Goal: Transaction & Acquisition: Purchase product/service

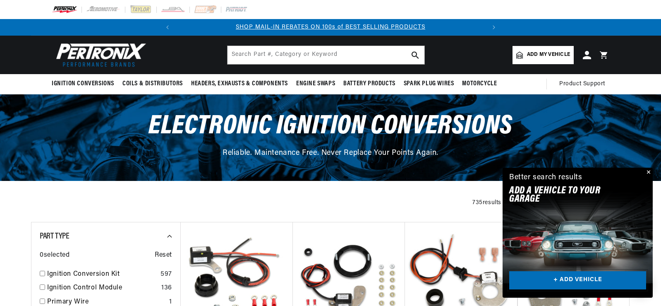
click at [574, 279] on link "+ ADD VEHICLE" at bounding box center [577, 280] width 137 height 19
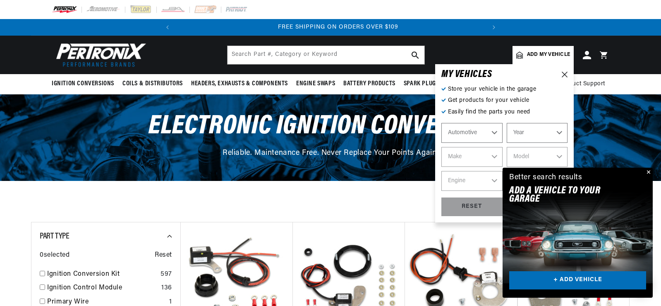
scroll to position [0, 309]
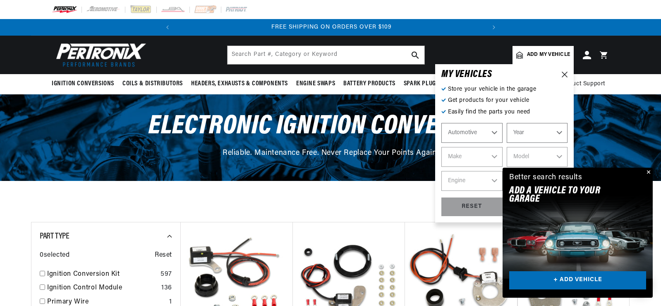
click at [520, 133] on select "Year 2022 2021 2020 2019 2018 2017 2016 2015 2014 2013 2012 2011 2010 2009 2008…" at bounding box center [537, 133] width 61 height 20
select select "1968"
click at [507, 123] on select "Year 2022 2021 2020 2019 2018 2017 2016 2015 2014 2013 2012 2011 2010 2009 2008…" at bounding box center [537, 133] width 61 height 20
select select "1968"
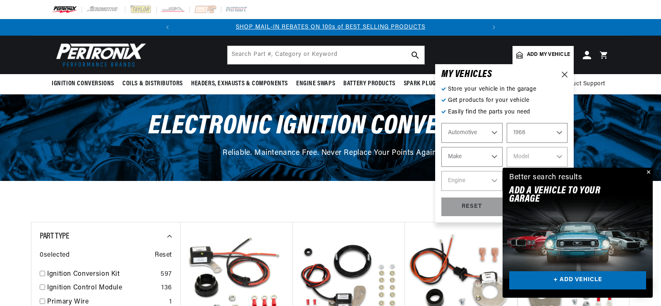
click at [477, 154] on select "Make Alfa Romeo American Motors Aston Martin Austin Austin Healey Avanti Bentle…" at bounding box center [472, 157] width 61 height 20
select select "Volvo"
click at [442, 147] on select "Make Alfa Romeo American Motors Aston Martin Austin Austin Healey Avanti Bentle…" at bounding box center [472, 157] width 61 height 20
select select "Volvo"
click at [538, 160] on select "Model 122 142 144 145 1800" at bounding box center [537, 157] width 61 height 20
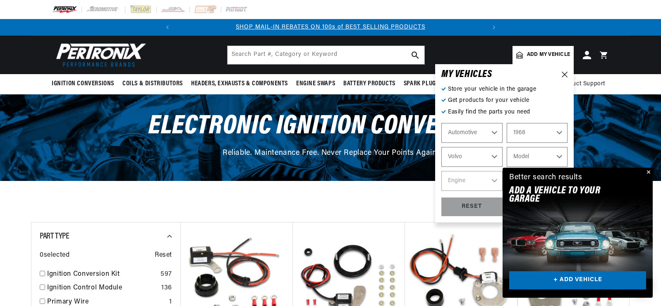
select select "122"
click at [507, 147] on select "Model 122 142 144 145 1800" at bounding box center [537, 157] width 61 height 20
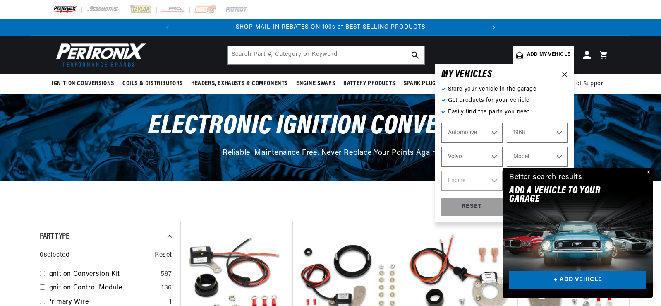
select select "122"
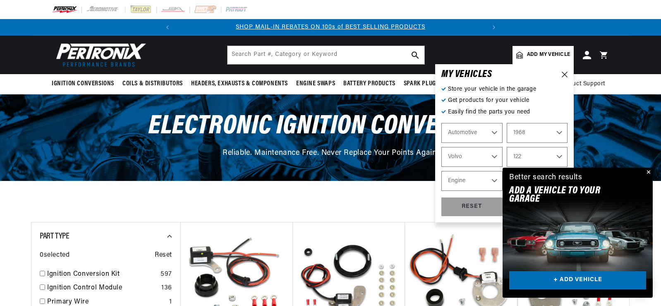
click at [472, 185] on select "Engine 1.8L" at bounding box center [472, 181] width 61 height 20
select select "1.8L"
click at [442, 171] on select "Engine 1.8L" at bounding box center [472, 181] width 61 height 20
select select "1.8L"
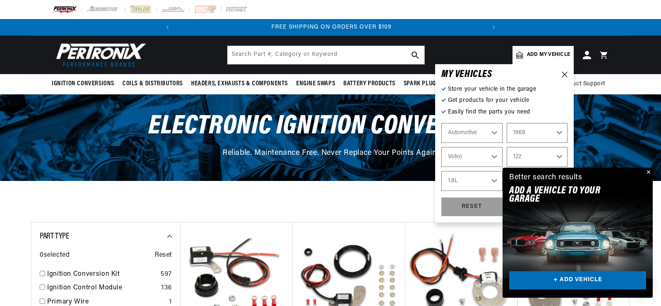
click at [647, 172] on button "Close" at bounding box center [648, 173] width 10 height 10
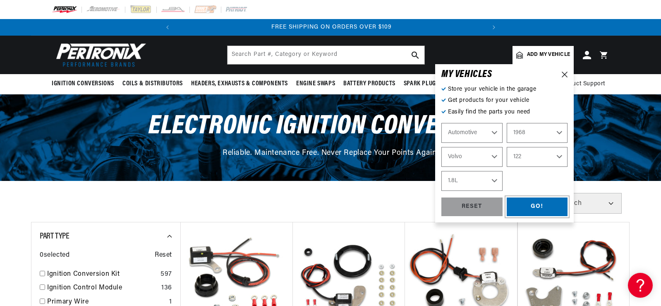
click at [537, 204] on div "GO!" at bounding box center [537, 206] width 61 height 19
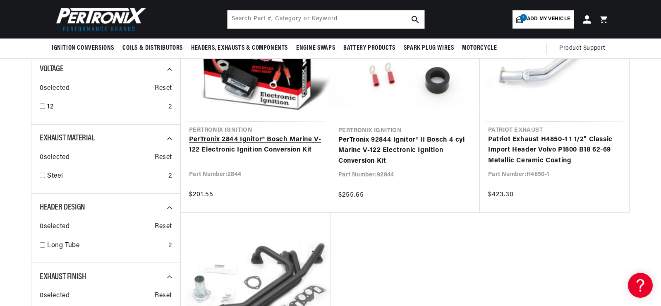
scroll to position [83, 0]
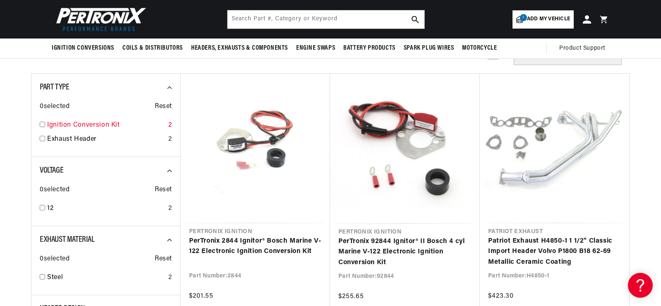
click at [101, 124] on link "Ignition Conversion Kit" at bounding box center [106, 125] width 118 height 11
checkbox input "true"
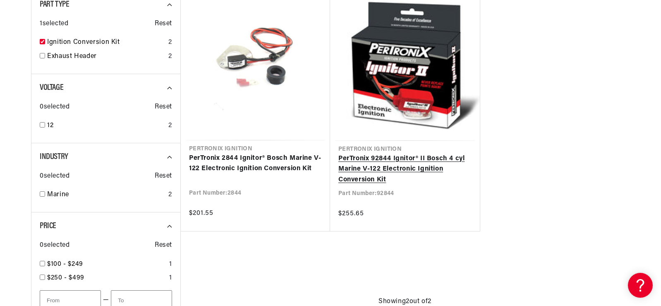
click at [382, 167] on link "PerTronix 92844 Ignitor® II Bosch 4 cyl Marine V-122 Electronic Ignition Conver…" at bounding box center [405, 170] width 133 height 32
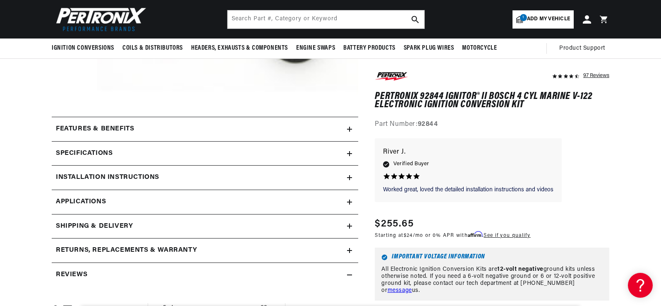
click at [113, 155] on h2 "Specifications" at bounding box center [84, 153] width 57 height 11
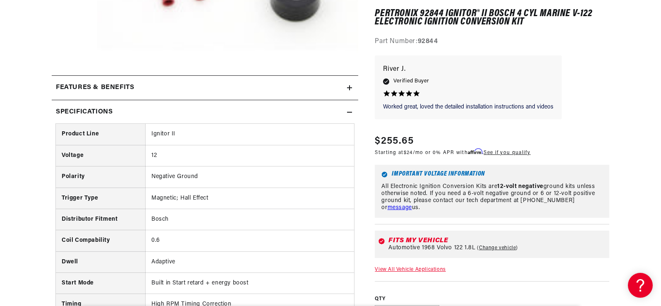
scroll to position [0, 309]
click at [153, 89] on div "Features & Benefits" at bounding box center [199, 87] width 295 height 11
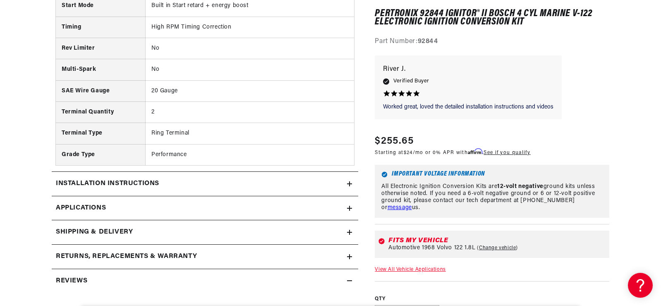
scroll to position [952, 0]
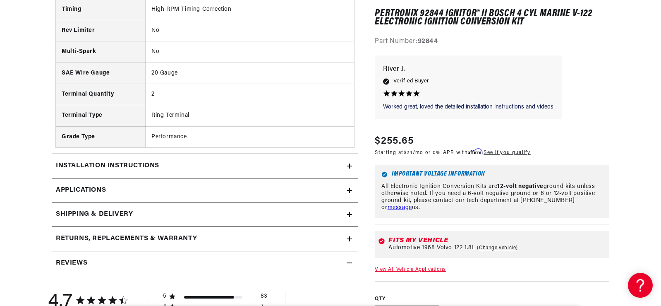
click at [125, 157] on summary "Installation instructions" at bounding box center [205, 166] width 307 height 24
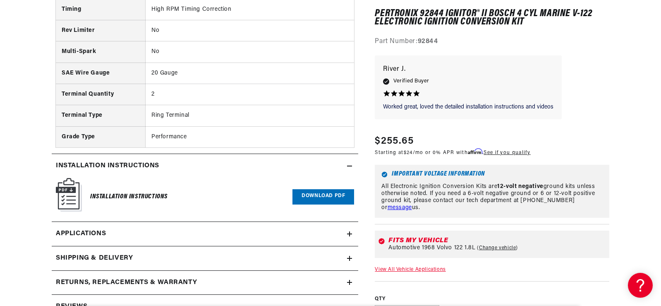
scroll to position [0, 309]
click at [91, 237] on span "Applications" at bounding box center [81, 233] width 50 height 11
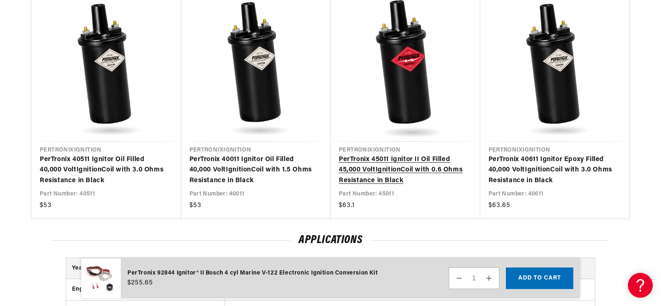
click at [422, 174] on link "PerTronix 45011 Ignitor II Oil Filled 45,000 Volt Ignition Coil with 0.6 Ohms R…" at bounding box center [401, 170] width 125 height 32
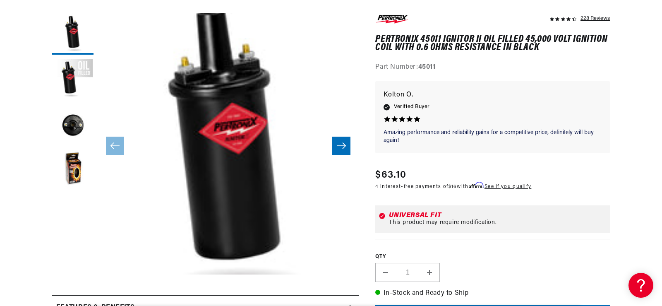
scroll to position [166, 0]
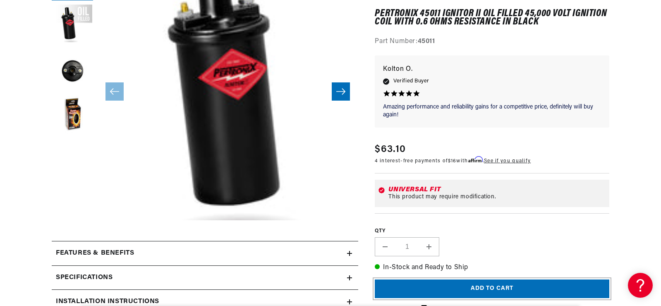
click at [493, 283] on button "Add to cart" at bounding box center [492, 288] width 235 height 19
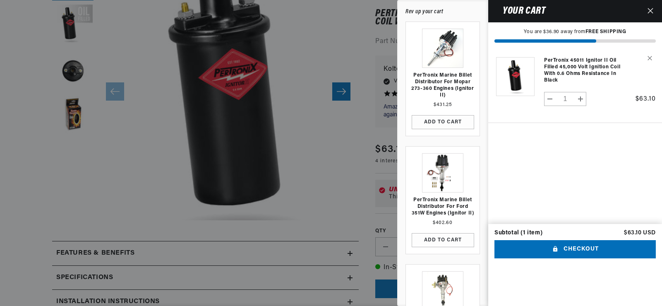
scroll to position [0, 309]
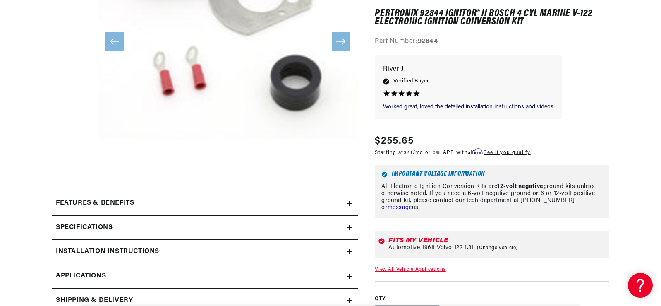
scroll to position [222, 0]
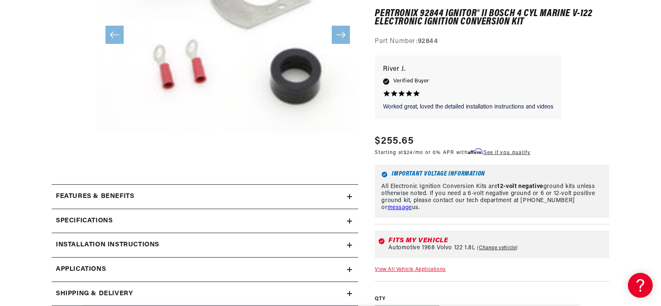
click at [121, 194] on h2 "Features & Benefits" at bounding box center [95, 196] width 78 height 11
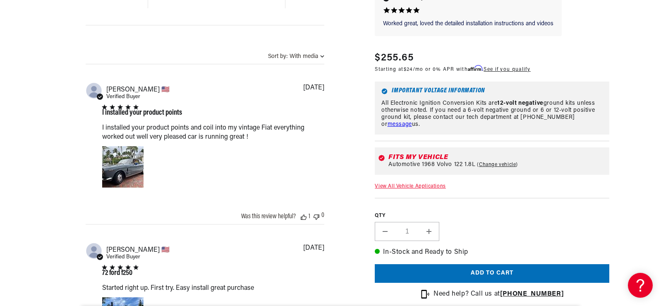
scroll to position [1050, 0]
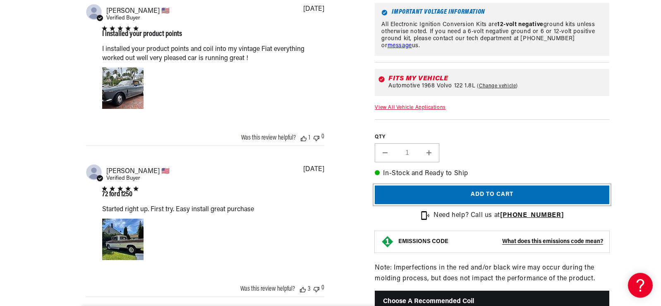
click at [489, 200] on button "Add to cart" at bounding box center [492, 194] width 235 height 19
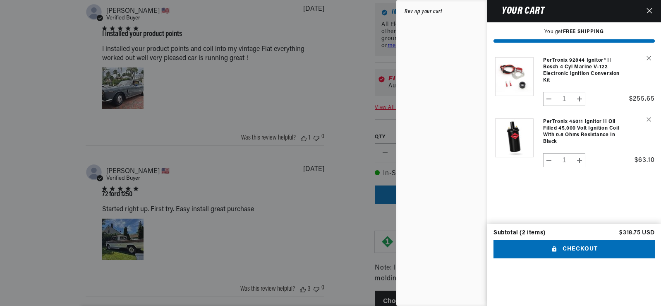
scroll to position [0, 309]
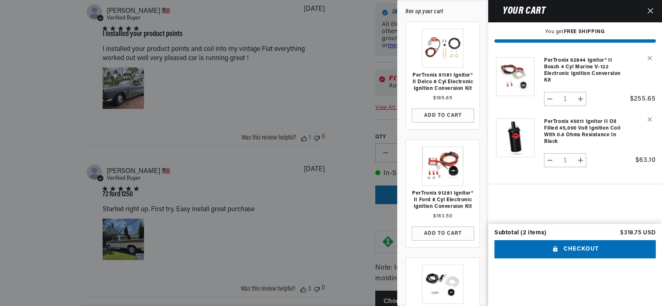
click at [335, 102] on div at bounding box center [331, 153] width 662 height 306
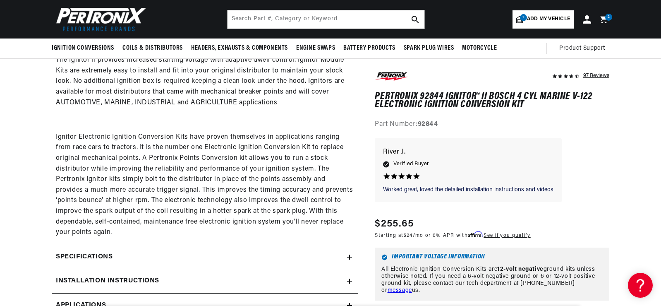
scroll to position [0, 0]
click at [537, 14] on link "1 Add my vehicle" at bounding box center [543, 19] width 61 height 18
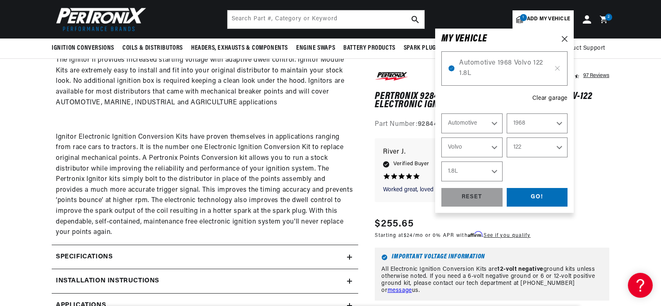
select select "Year"
select select "Make"
select select "Model"
select select "Engine"
click at [518, 120] on select "Year 2022 2021 2020 2019 2018 2017 2016 2015 2014 2013 2012 2011 2010 2009 2008…" at bounding box center [537, 123] width 61 height 20
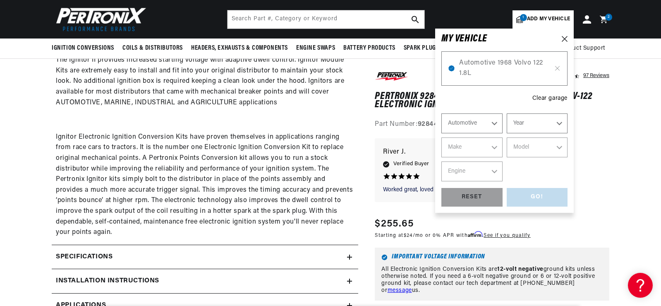
scroll to position [0, 309]
select select "1958"
click at [507, 113] on select "Year 2022 2021 2020 2019 2018 2017 2016 2015 2014 2013 2012 2011 2010 2009 2008…" at bounding box center [537, 123] width 61 height 20
select select "1958"
click at [458, 147] on select "Make Alfa Romeo American Motors Aston Martin Austin Healey Buick Cadillac Chevr…" at bounding box center [472, 147] width 61 height 20
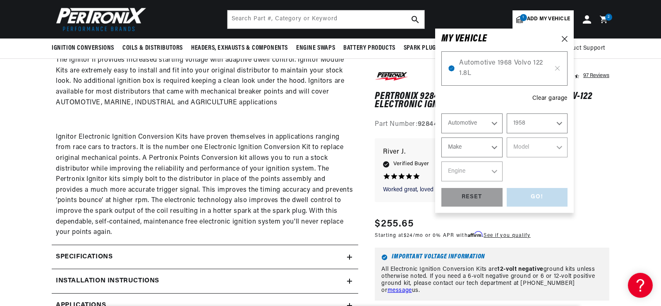
select select "Volkswagen"
click at [442, 137] on select "Make Alfa Romeo American Motors Aston Martin Austin Healey Buick Cadillac Chevr…" at bounding box center [472, 147] width 61 height 20
select select "Volkswagen"
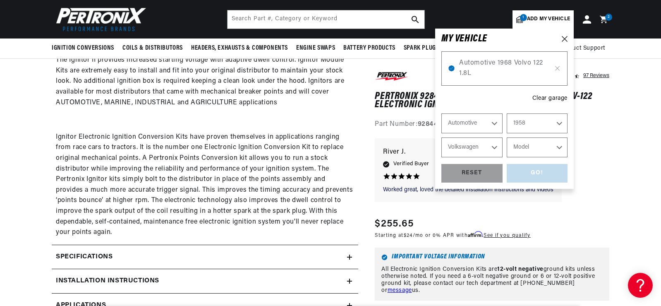
click at [534, 145] on select "Model Beetle Karmann Ghia" at bounding box center [537, 147] width 61 height 20
select select "Beetle"
click at [507, 137] on select "Model Beetle Karmann Ghia" at bounding box center [537, 147] width 61 height 20
select select "Beetle"
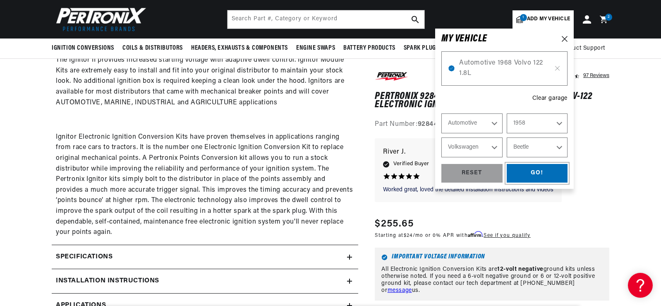
click at [536, 176] on div "GO!" at bounding box center [537, 173] width 61 height 19
select select "1968"
select select "Volvo"
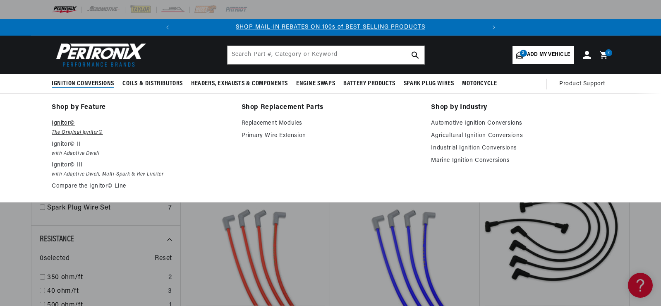
click at [68, 125] on p "Ignitor©" at bounding box center [141, 123] width 178 height 10
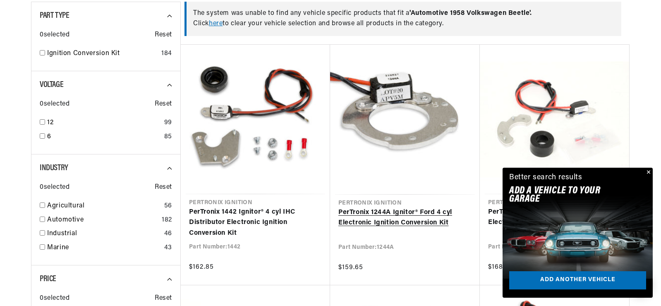
scroll to position [0, 309]
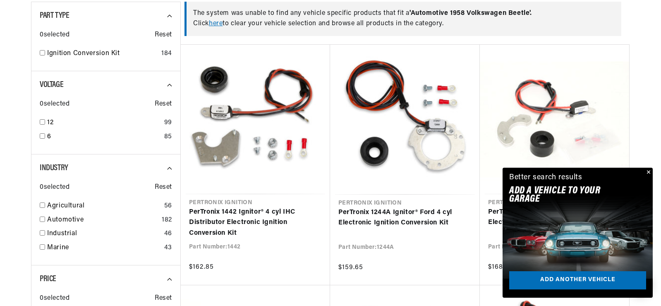
click at [646, 170] on button "Close" at bounding box center [648, 173] width 10 height 10
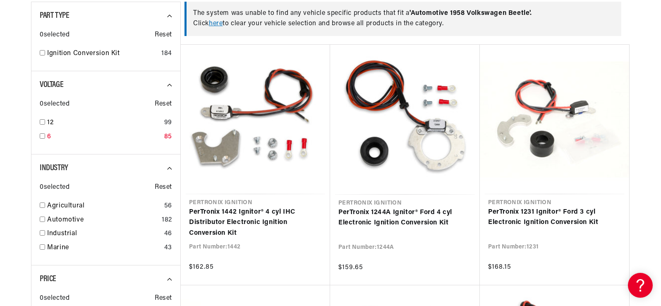
click at [43, 138] on input "checkbox" at bounding box center [42, 135] width 5 height 5
checkbox input "true"
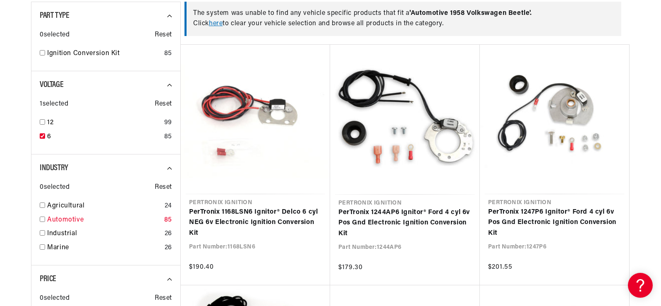
click at [74, 221] on link "Automotive" at bounding box center [104, 220] width 114 height 11
checkbox input "true"
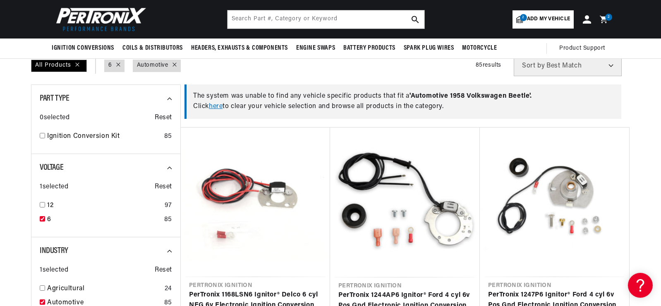
scroll to position [0, 309]
click at [44, 134] on input "checkbox" at bounding box center [42, 135] width 5 height 5
checkbox input "true"
click at [220, 106] on link "here" at bounding box center [216, 106] width 14 height 7
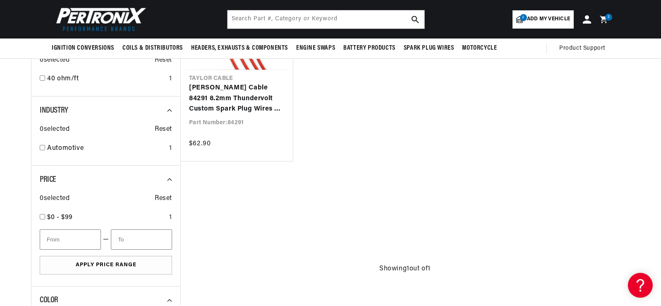
scroll to position [124, 0]
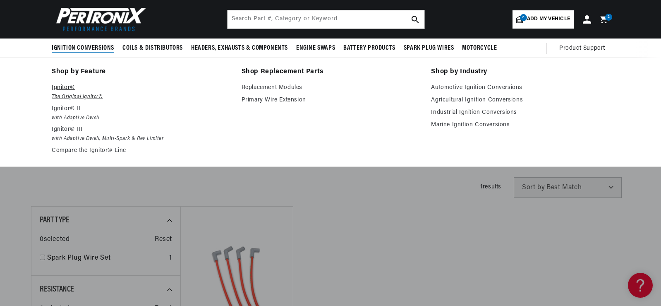
click at [64, 87] on p "Ignitor©" at bounding box center [141, 88] width 178 height 10
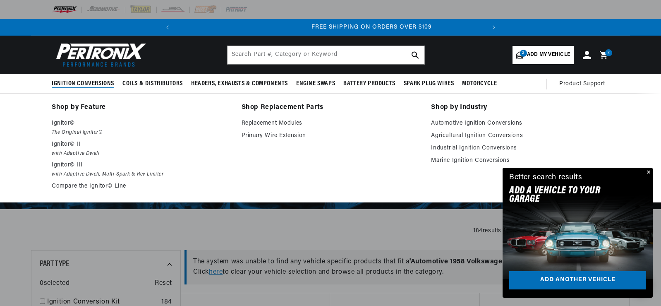
scroll to position [0, 309]
click at [71, 125] on p "Ignitor©" at bounding box center [141, 123] width 178 height 10
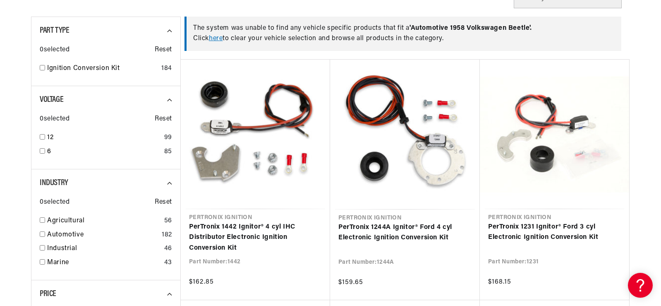
scroll to position [248, 0]
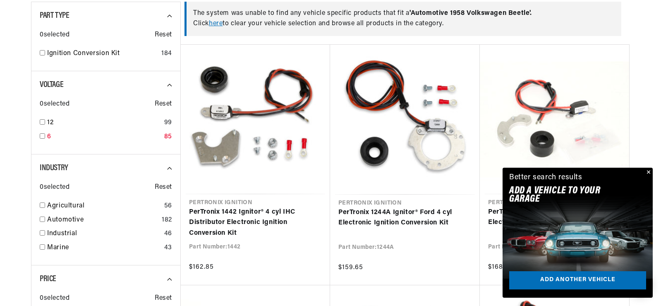
click at [44, 136] on input "checkbox" at bounding box center [42, 135] width 5 height 5
checkbox input "false"
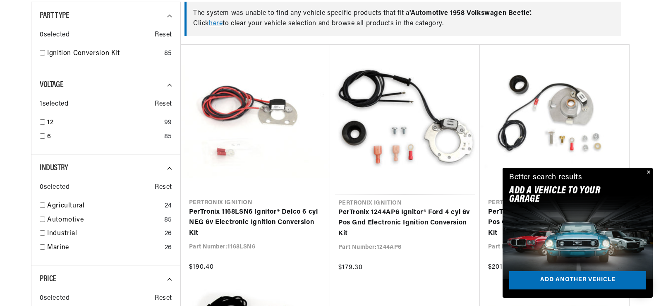
scroll to position [0, 309]
click at [649, 172] on button "Close" at bounding box center [648, 173] width 10 height 10
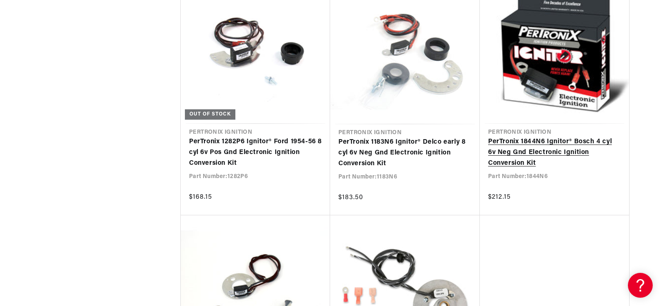
scroll to position [828, 0]
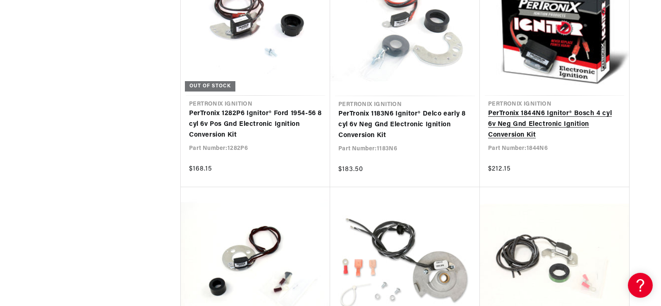
click at [520, 115] on link "PerTronix 1844N6 Ignitor® Bosch 4 cyl 6v Neg Gnd Electronic Ignition Conversion…" at bounding box center [554, 124] width 133 height 32
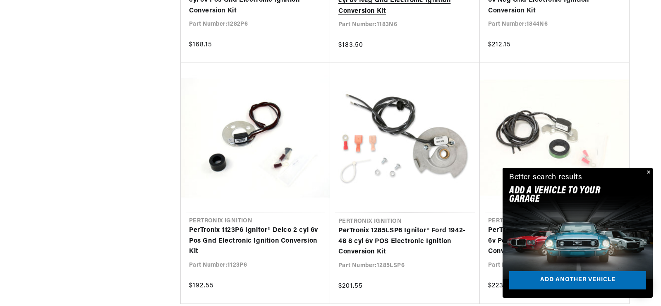
scroll to position [0, 309]
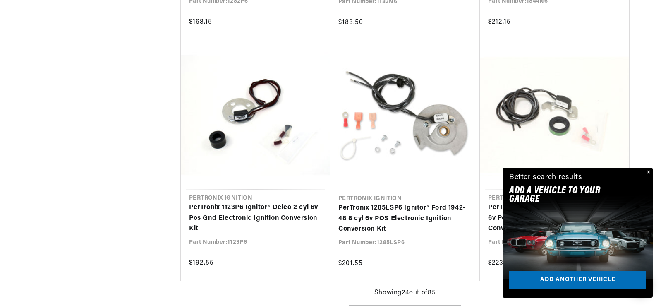
scroll to position [993, 0]
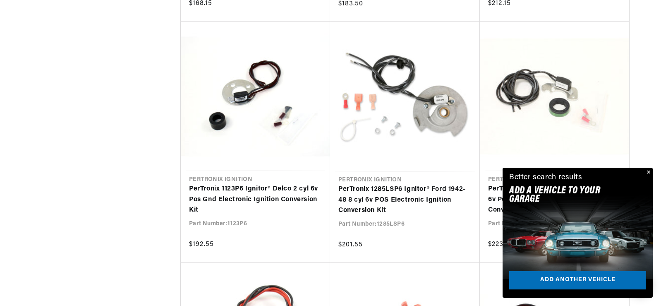
click at [650, 168] on button "Close" at bounding box center [648, 173] width 10 height 10
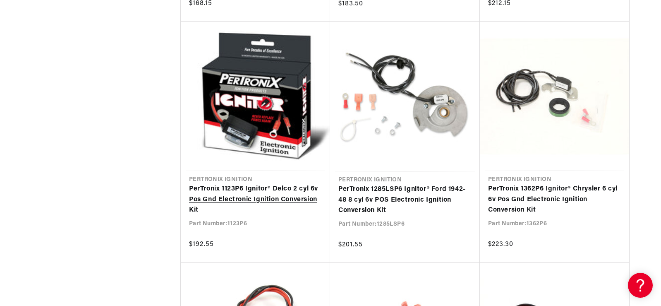
click at [264, 194] on link "PerTronix 1123P6 Ignitor® Delco 2 cyl 6v Pos Gnd Electronic Ignition Conversion…" at bounding box center [255, 200] width 133 height 32
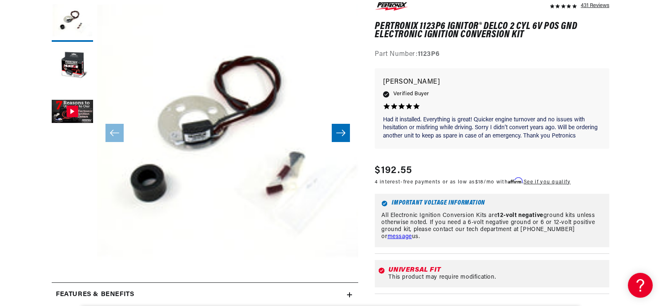
scroll to position [0, 309]
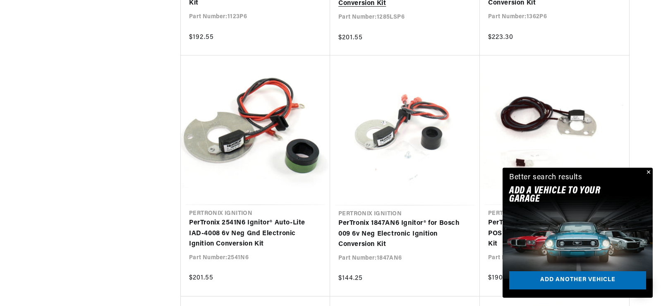
scroll to position [0, 309]
click at [649, 172] on button "Close" at bounding box center [648, 173] width 10 height 10
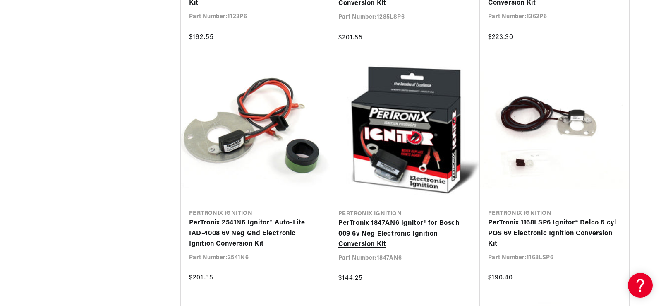
click at [428, 225] on link "PerTronix 1847AN6 Ignitor® for Bosch 009 6v Neg Electronic Ignition Conversion …" at bounding box center [405, 234] width 133 height 32
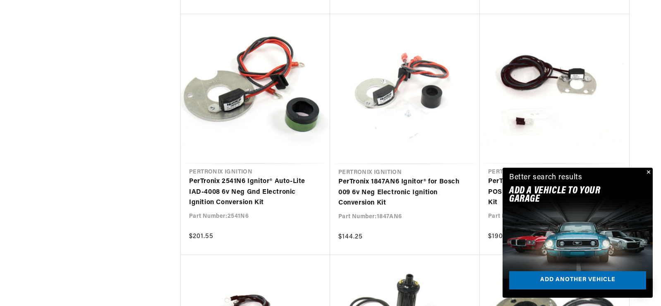
scroll to position [0, 309]
click at [648, 170] on button "Close" at bounding box center [648, 173] width 10 height 10
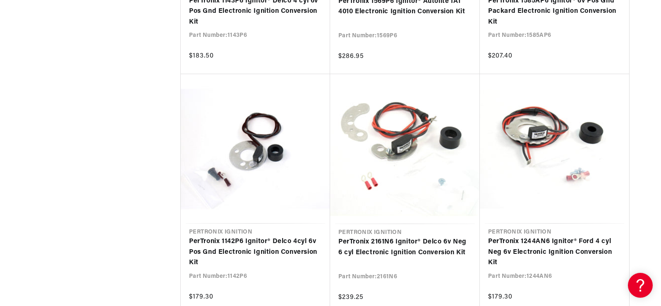
scroll to position [0, 0]
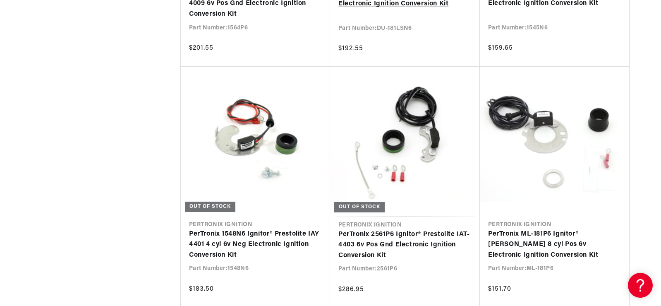
scroll to position [0, 309]
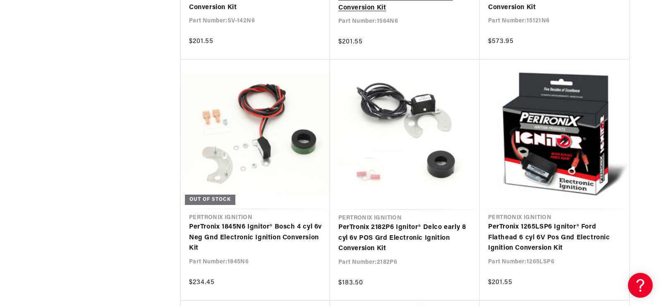
scroll to position [5297, 0]
